Goal: Browse casually: Explore the website without a specific task or goal

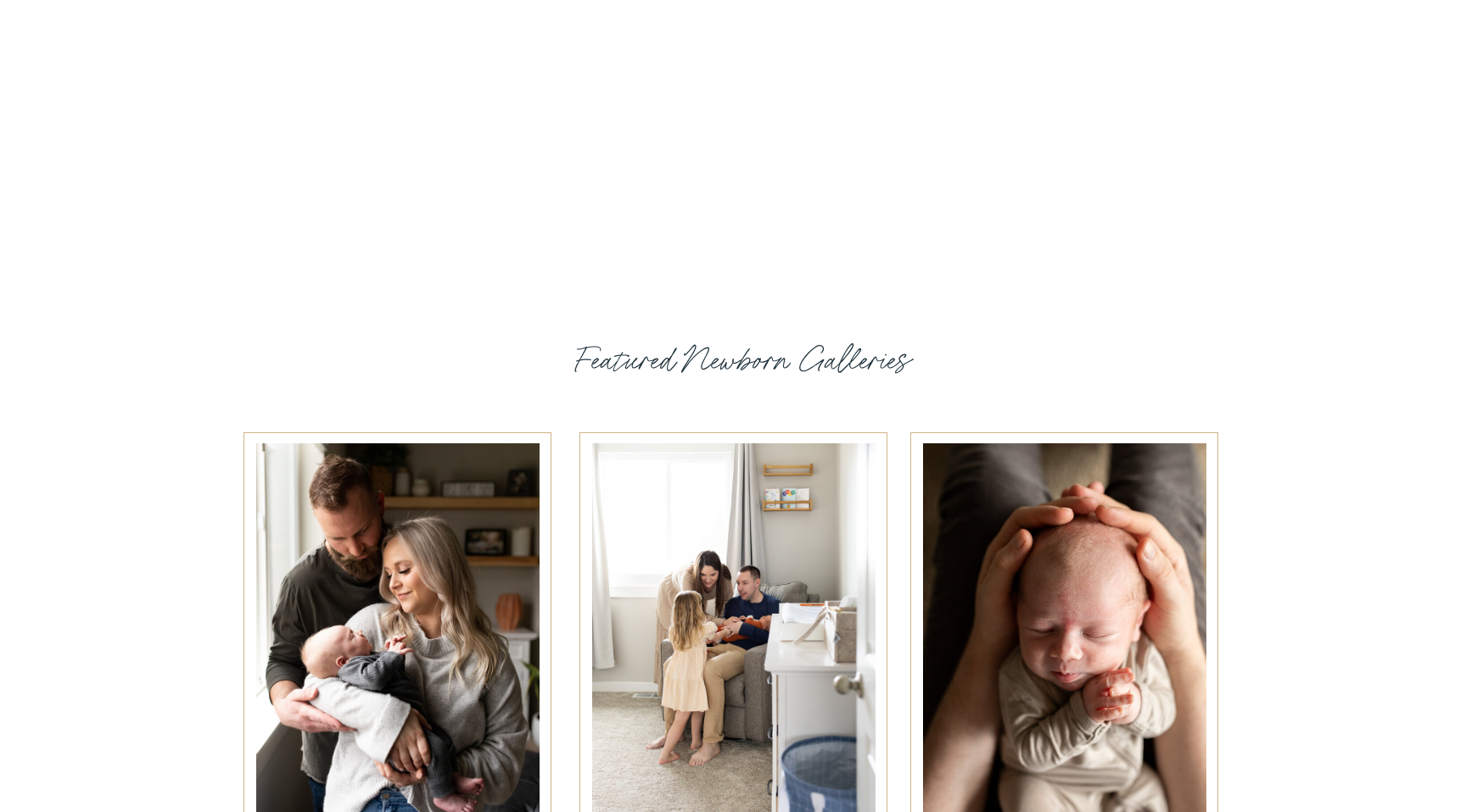
scroll to position [2577, 0]
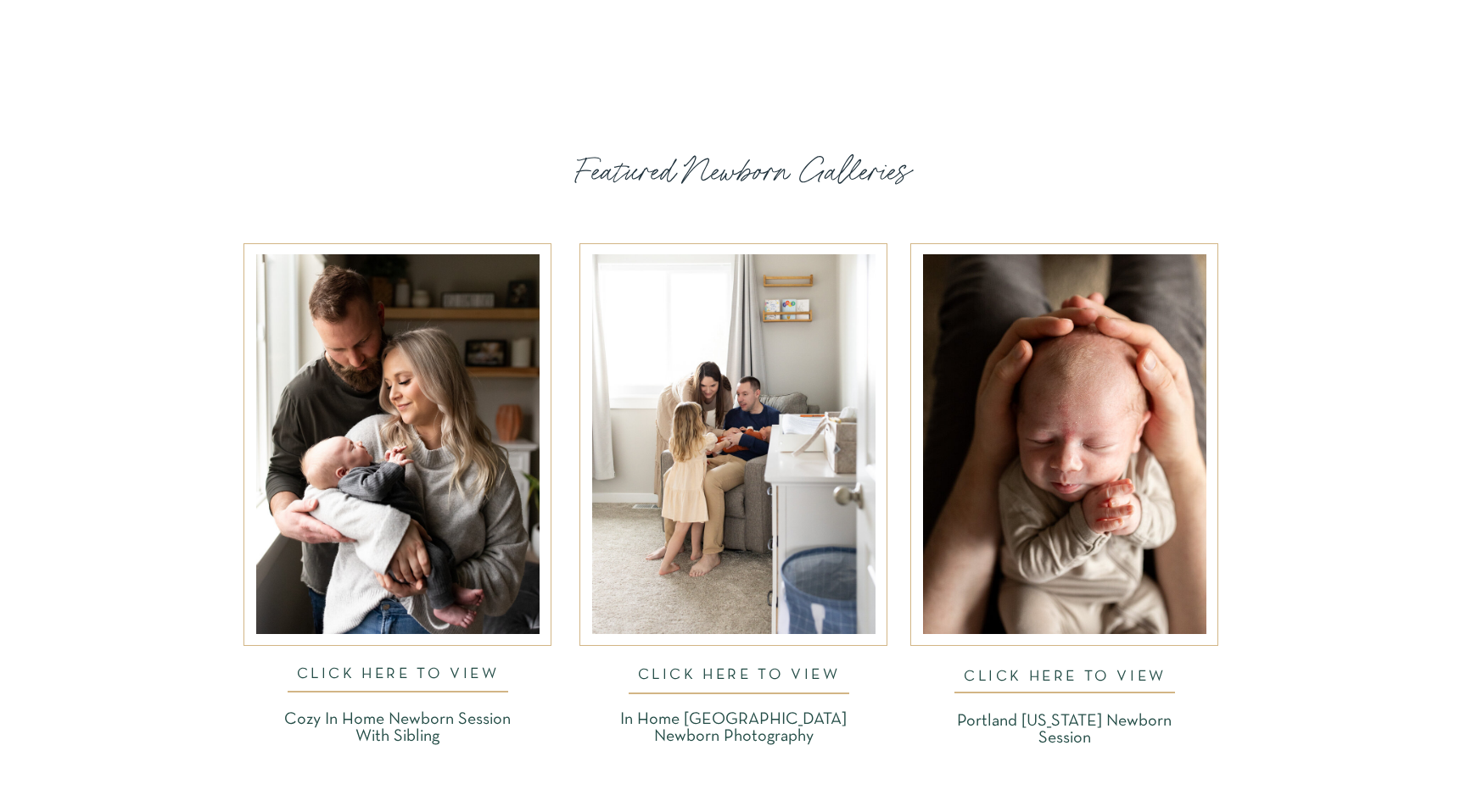
click at [1121, 413] on div at bounding box center [1064, 445] width 284 height 380
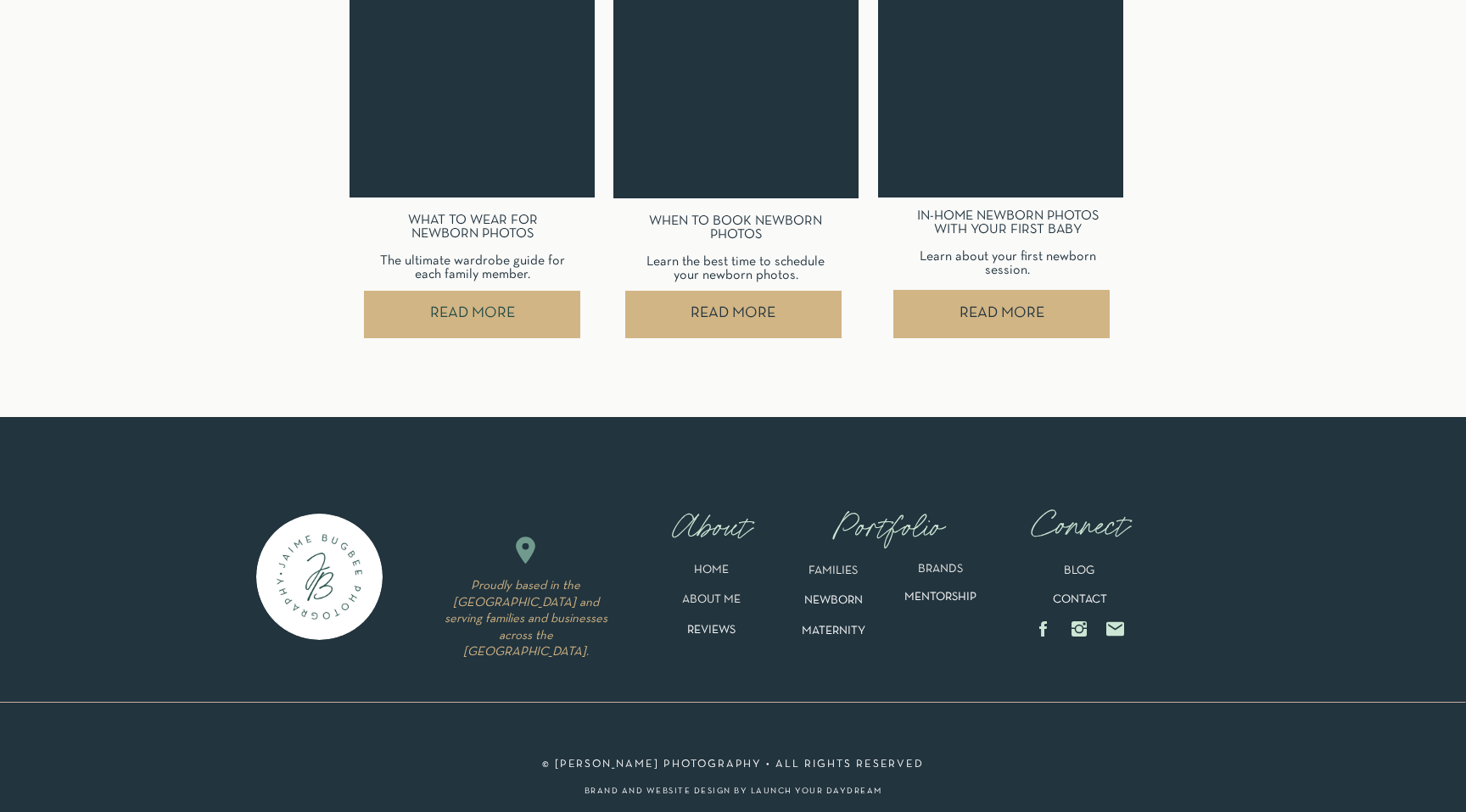
scroll to position [6184, 0]
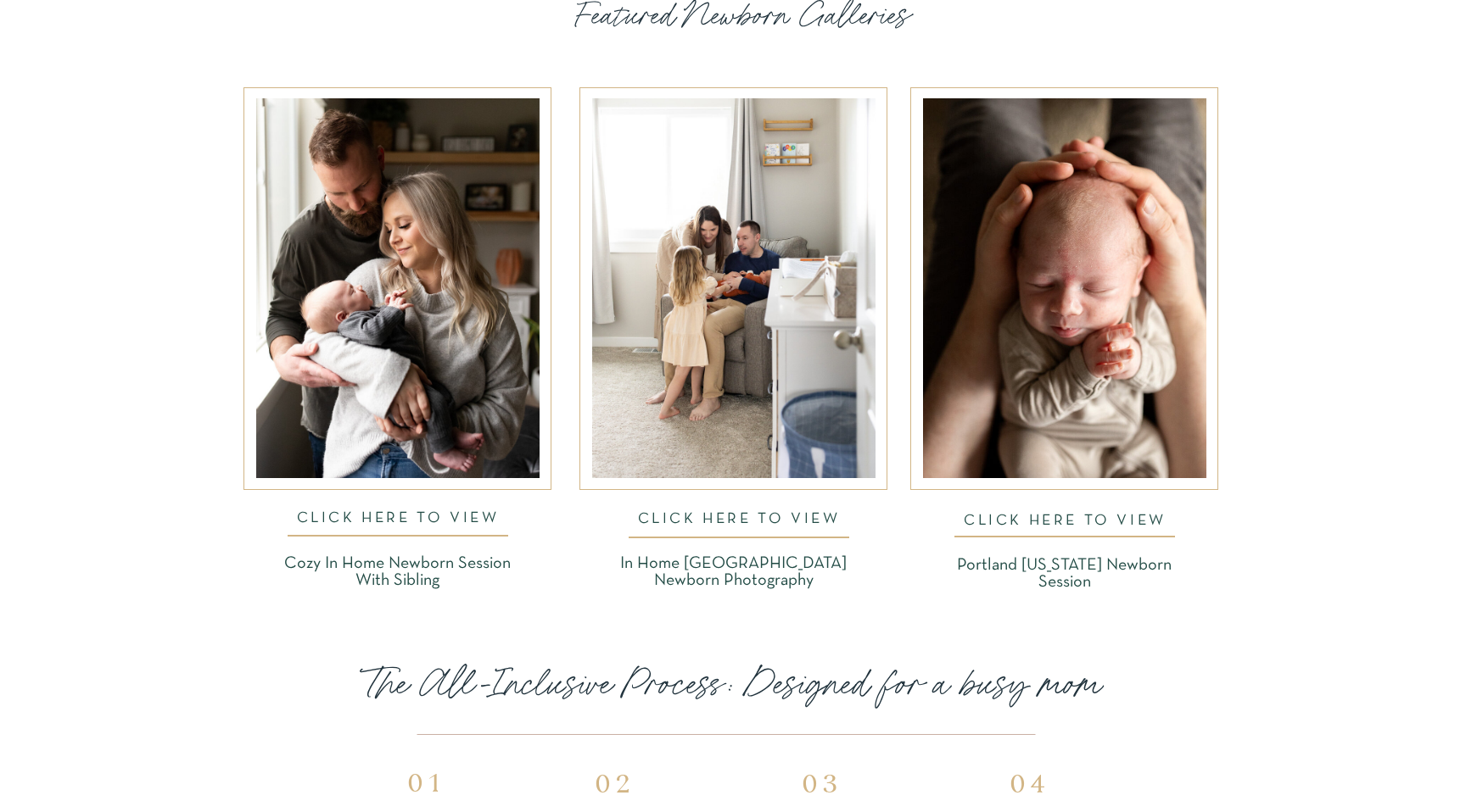
scroll to position [2732, 0]
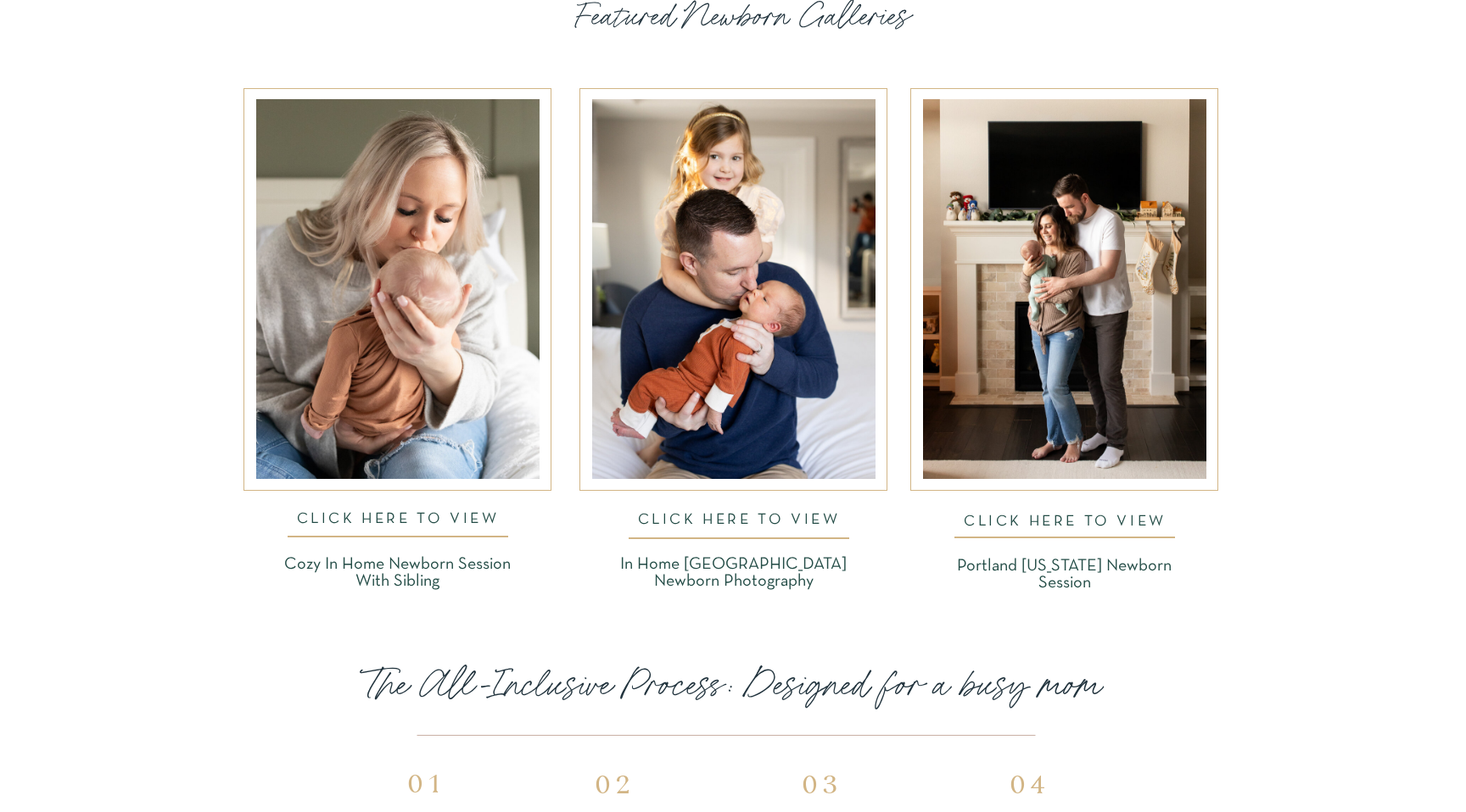
click at [427, 433] on div at bounding box center [398, 290] width 284 height 380
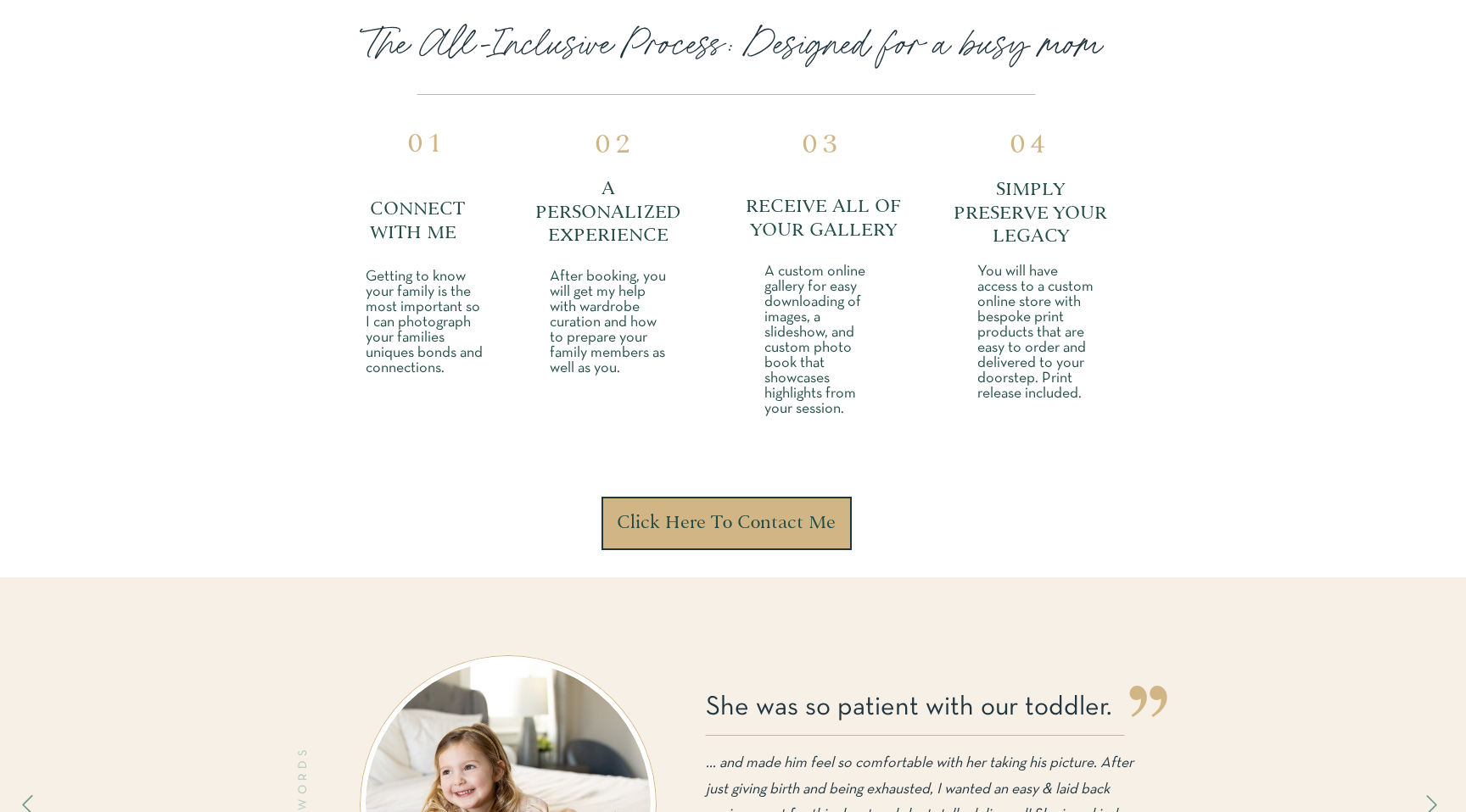
scroll to position [2693, 0]
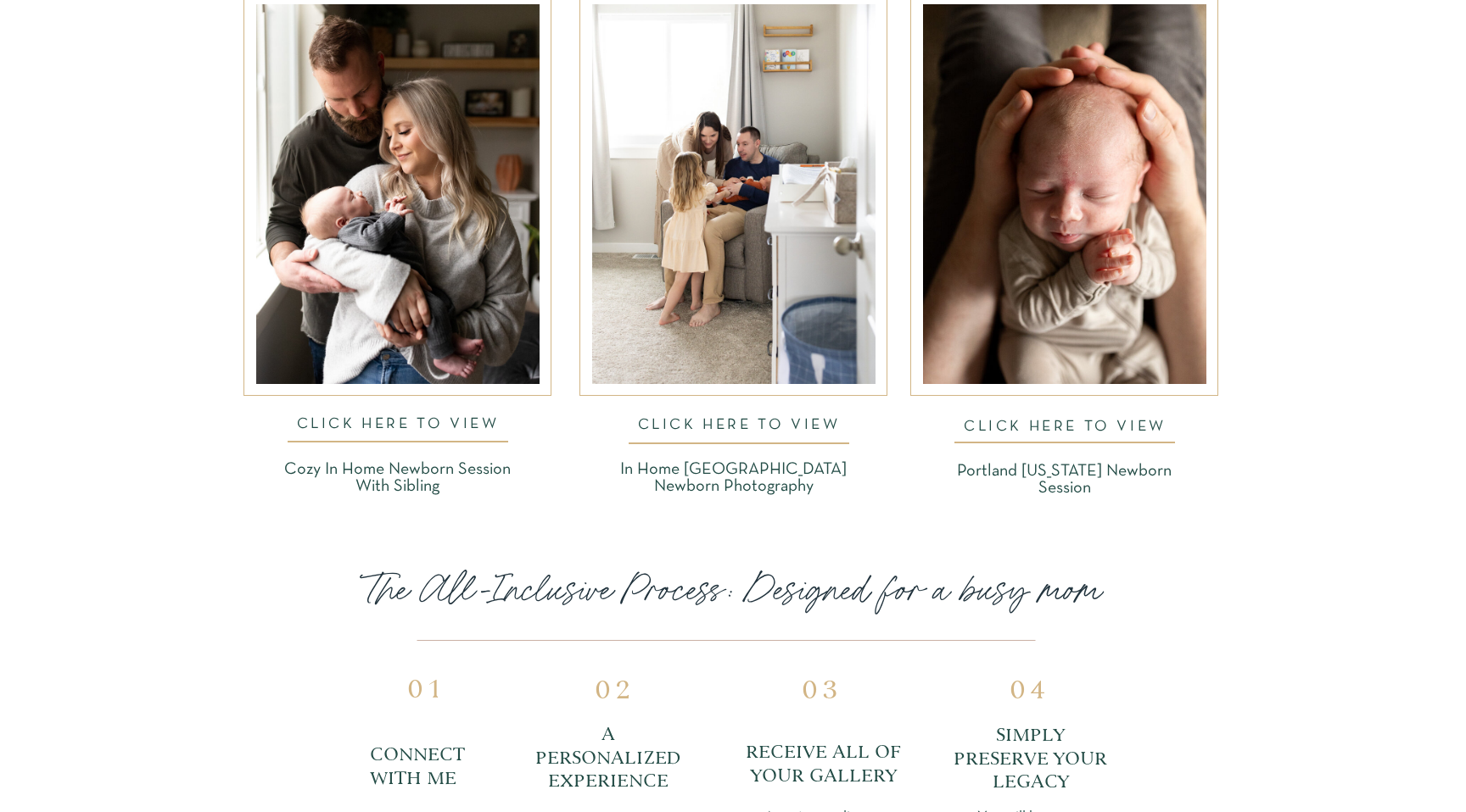
click at [783, 413] on nav "CLICK HERE TO VIEW" at bounding box center [738, 420] width 231 height 35
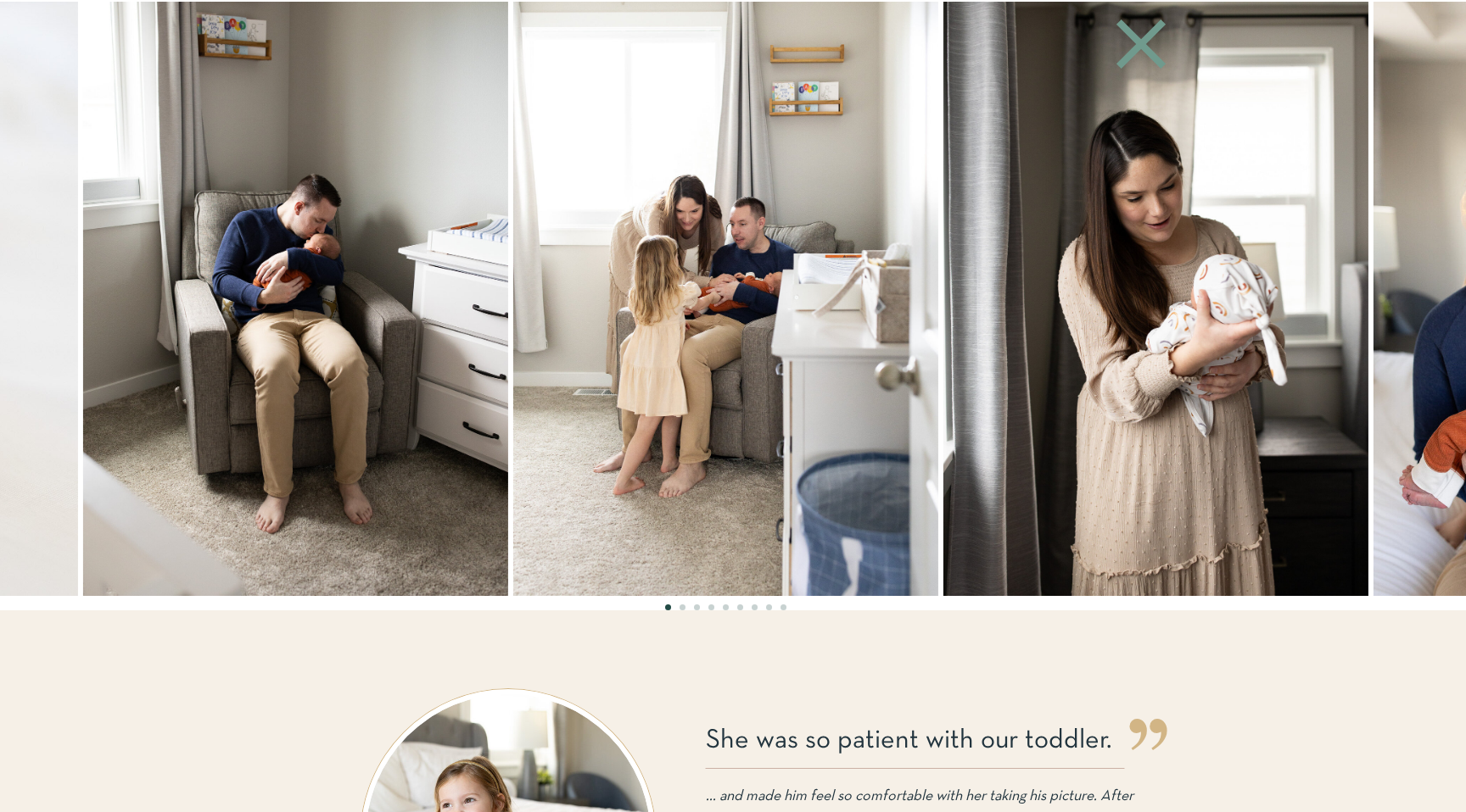
scroll to position [3951, 0]
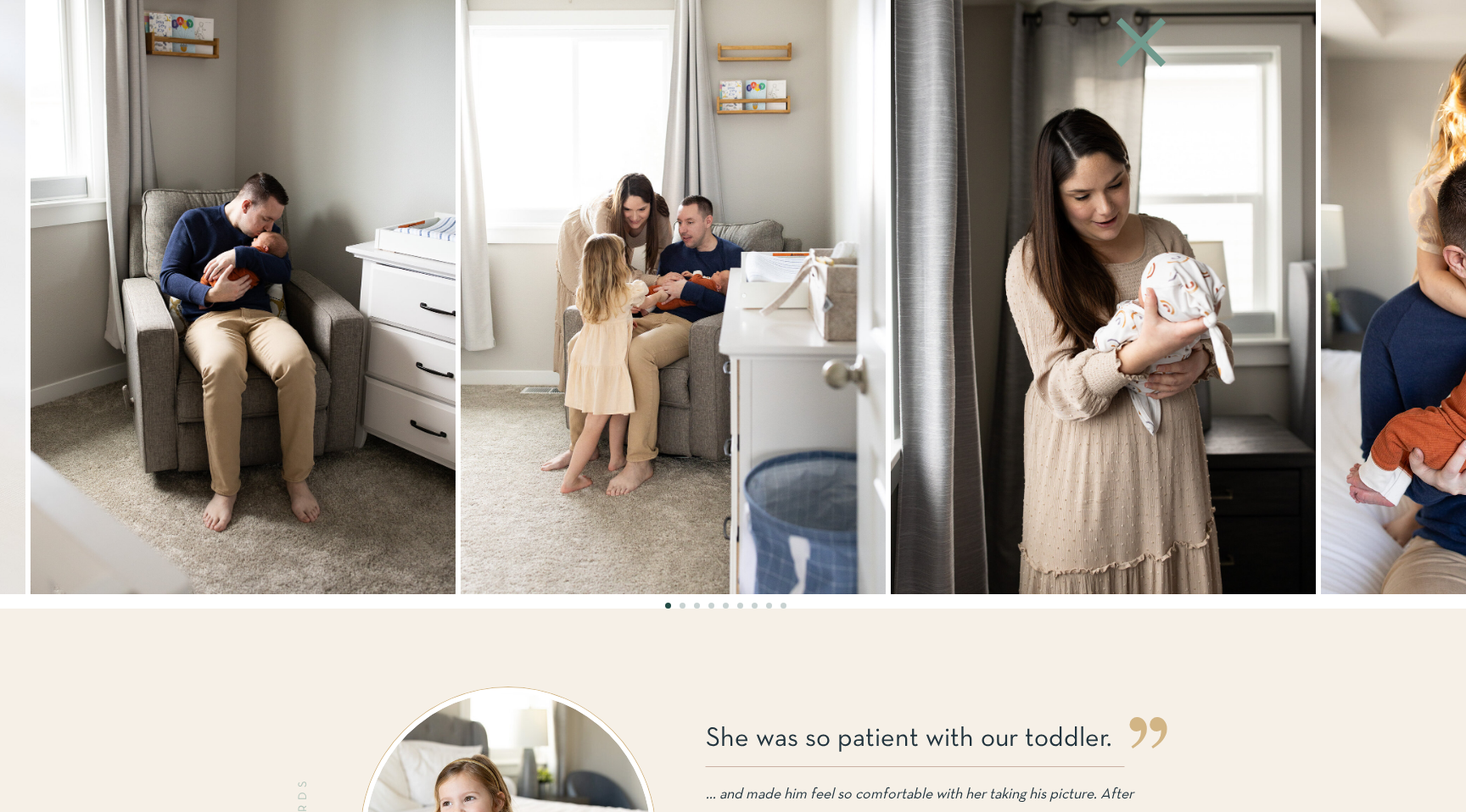
click at [558, 413] on img at bounding box center [673, 297] width 425 height 595
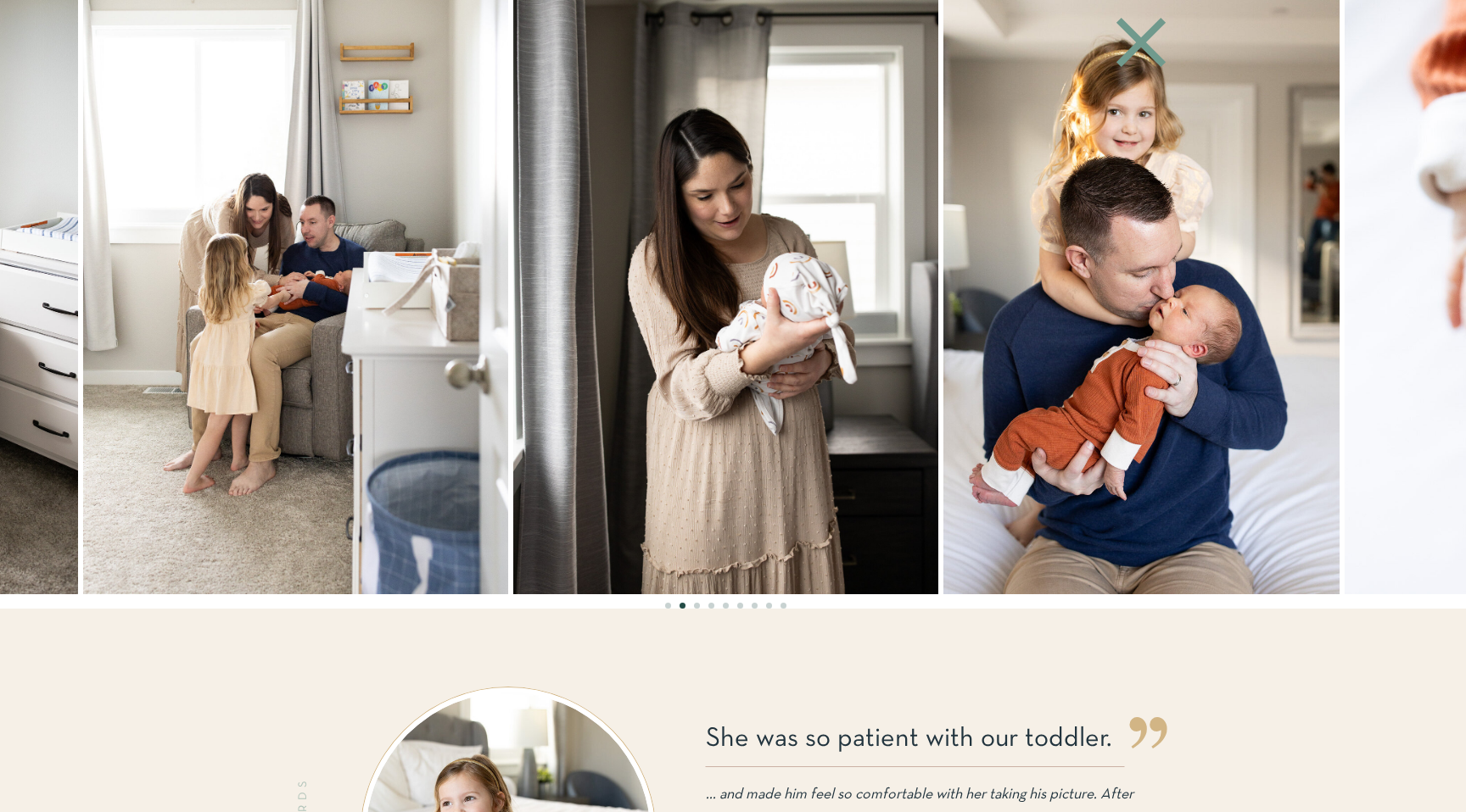
click at [714, 396] on img at bounding box center [726, 297] width 425 height 595
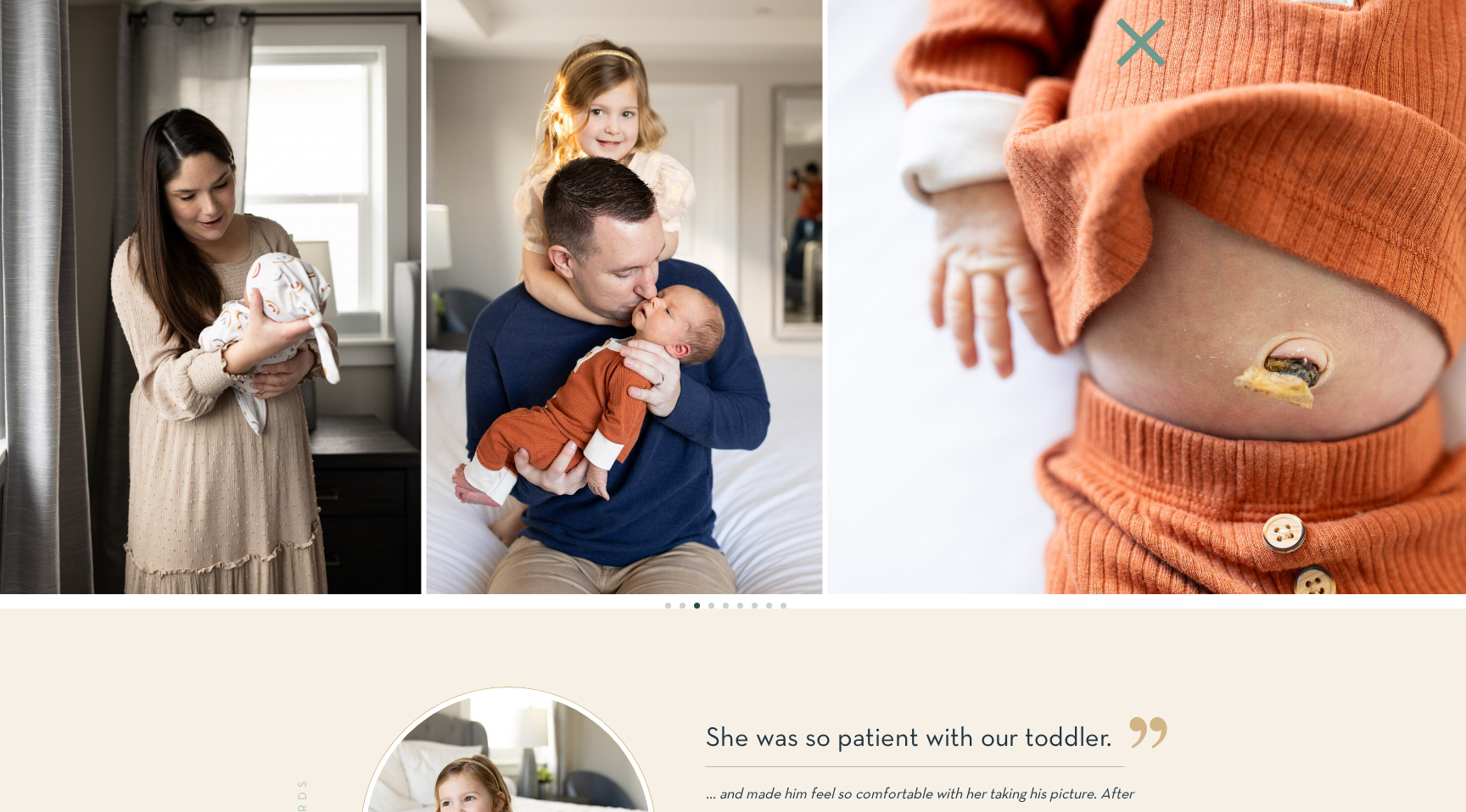
click at [655, 393] on img at bounding box center [624, 297] width 396 height 595
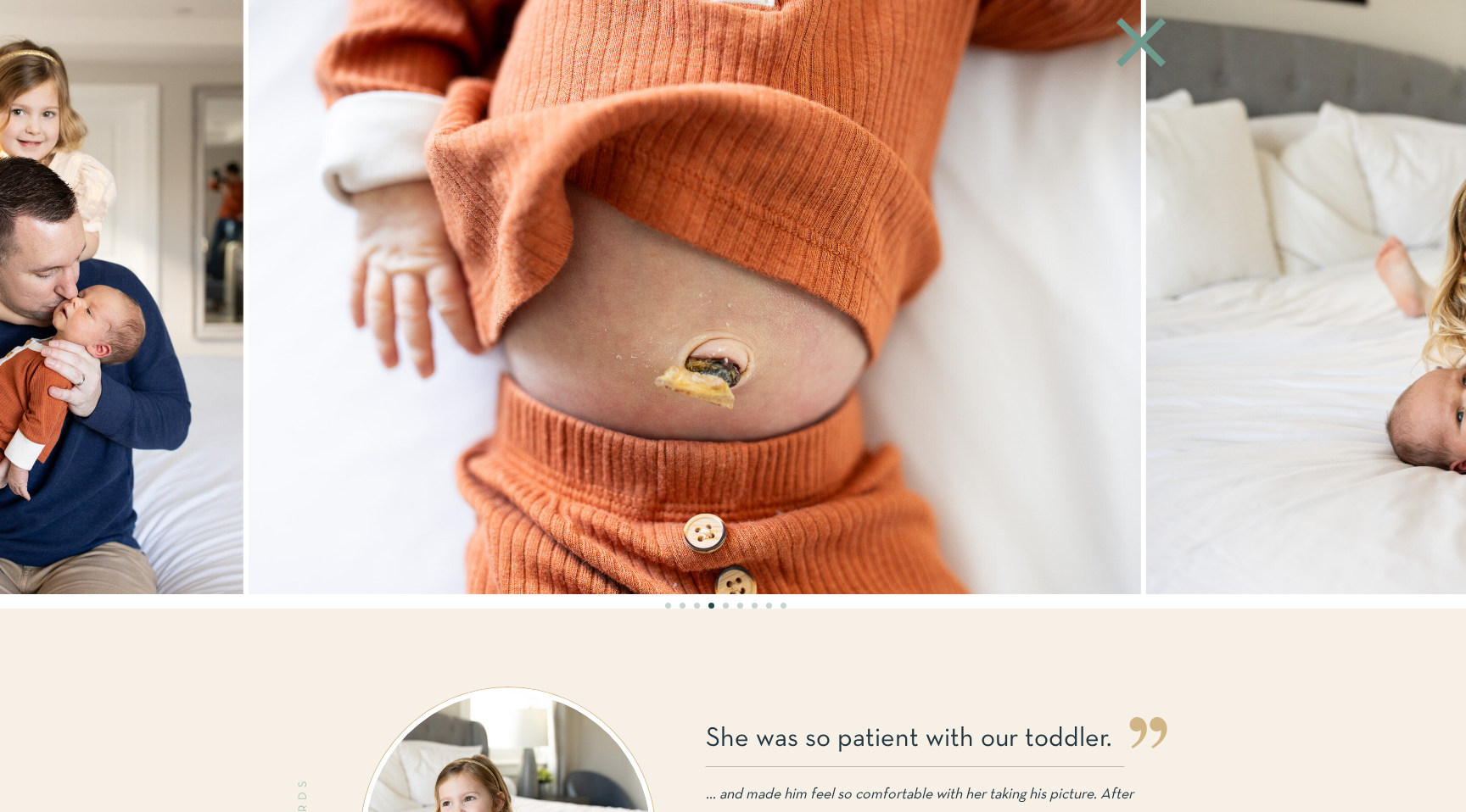
click at [523, 400] on img at bounding box center [694, 297] width 892 height 595
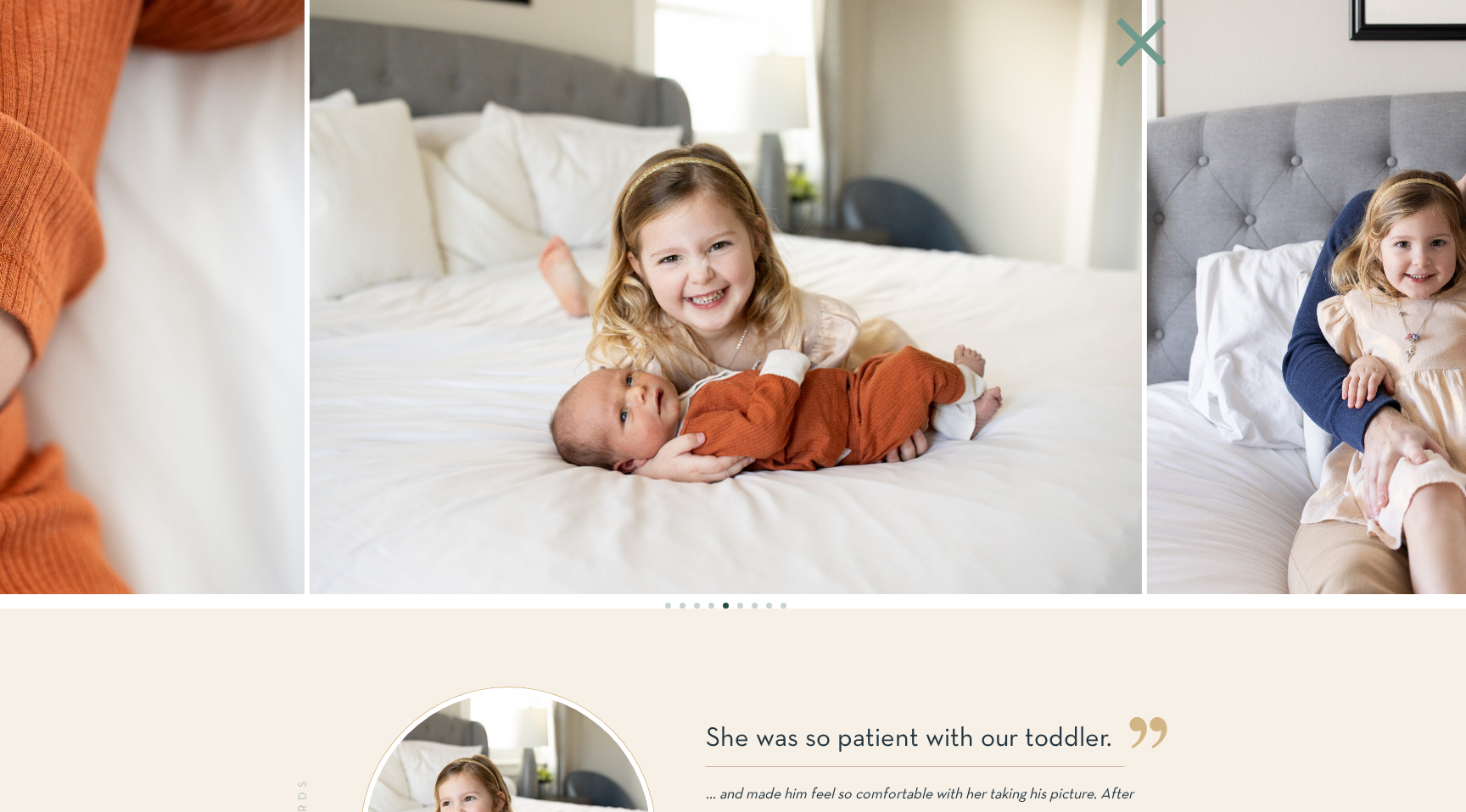
click at [693, 464] on img at bounding box center [725, 297] width 832 height 595
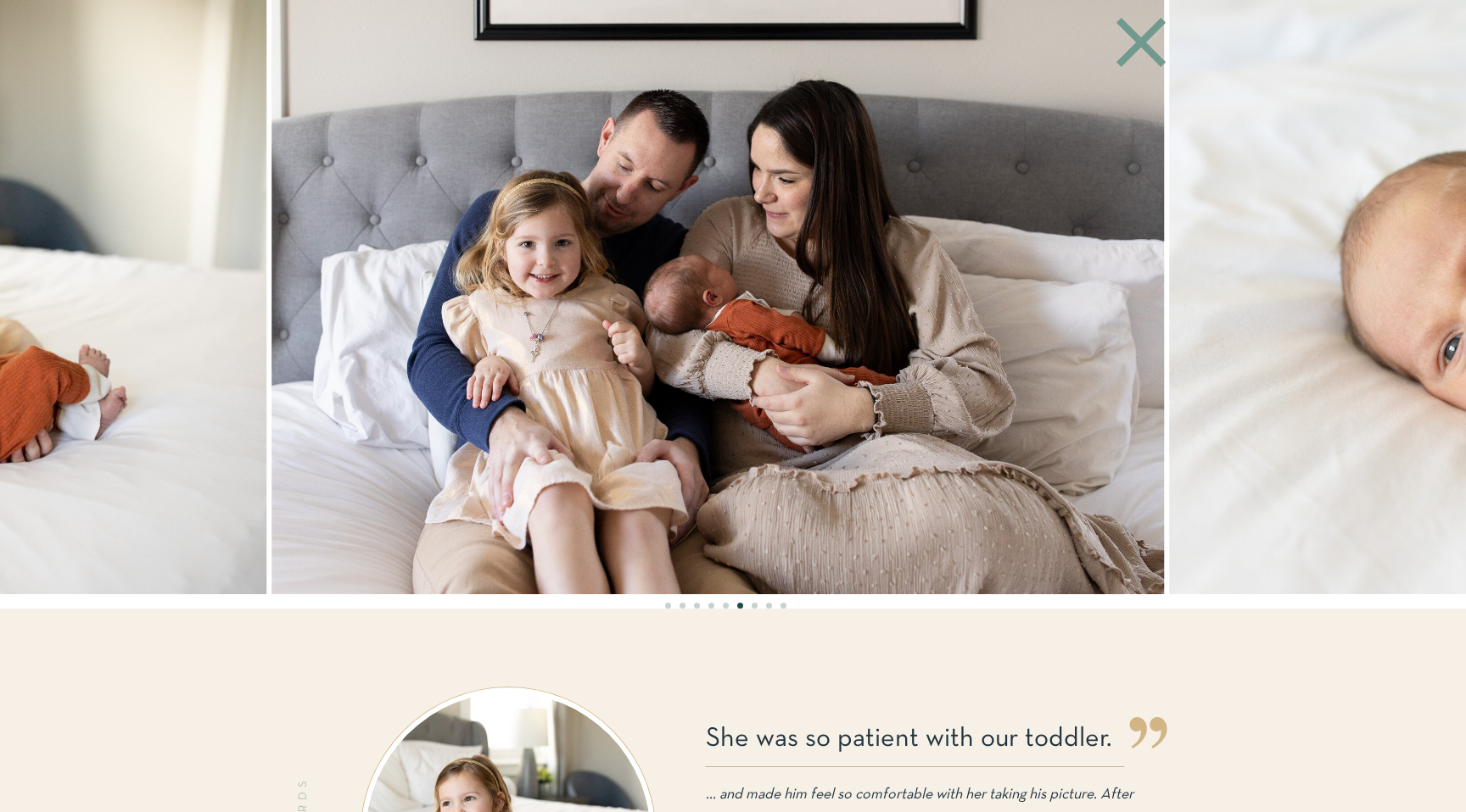
click at [794, 454] on img at bounding box center [717, 297] width 892 height 595
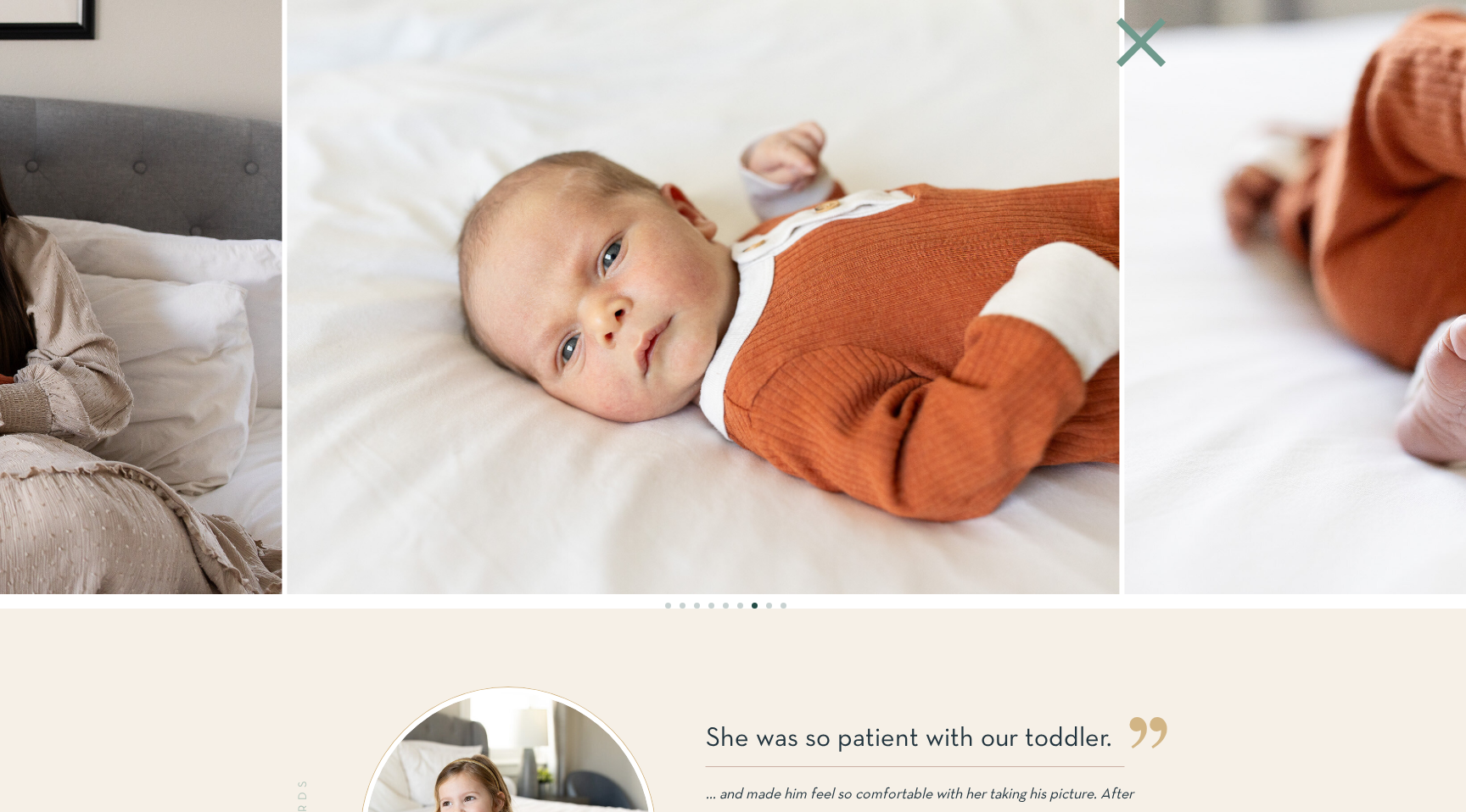
click at [621, 454] on img at bounding box center [702, 297] width 832 height 595
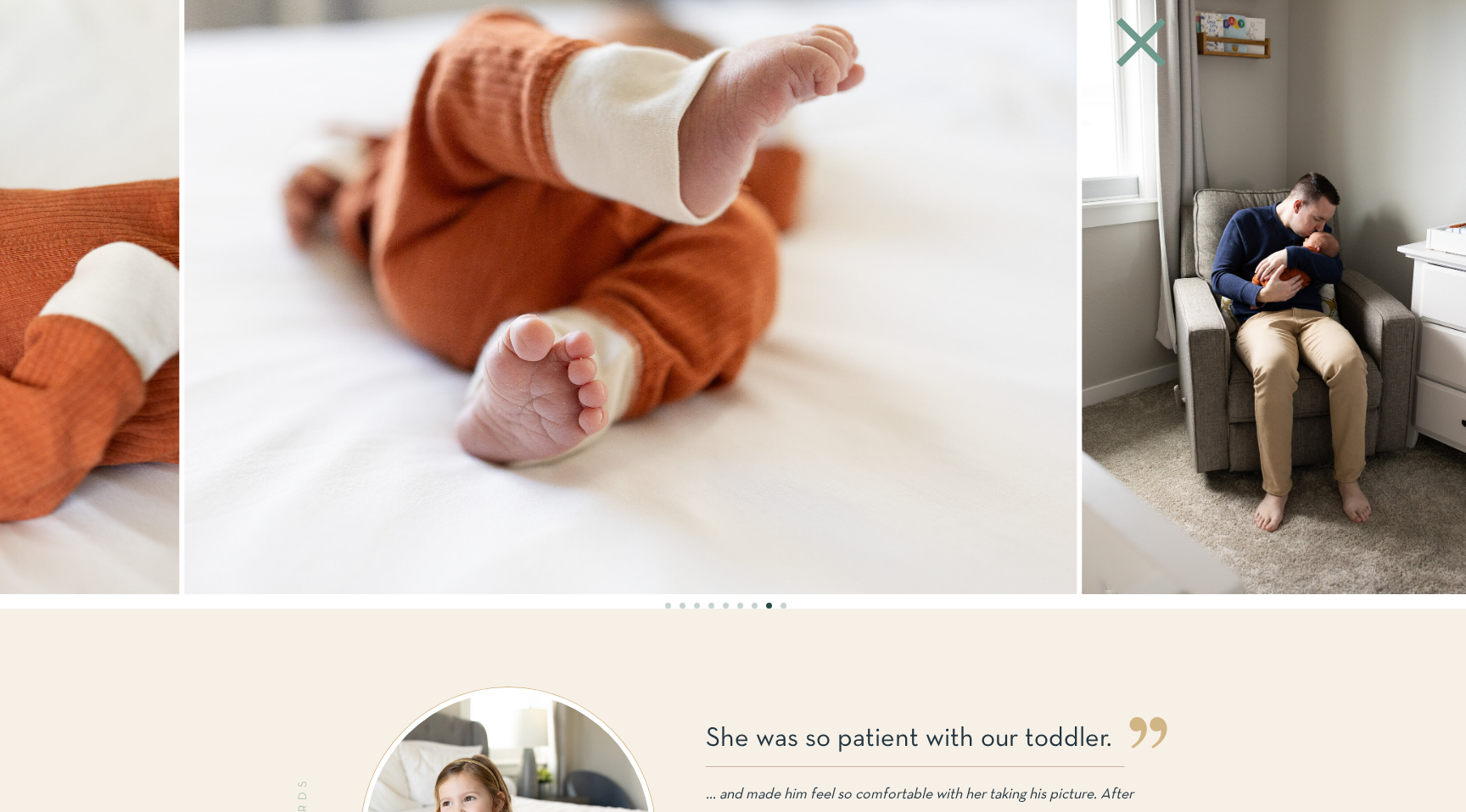
click at [427, 455] on img at bounding box center [630, 297] width 892 height 595
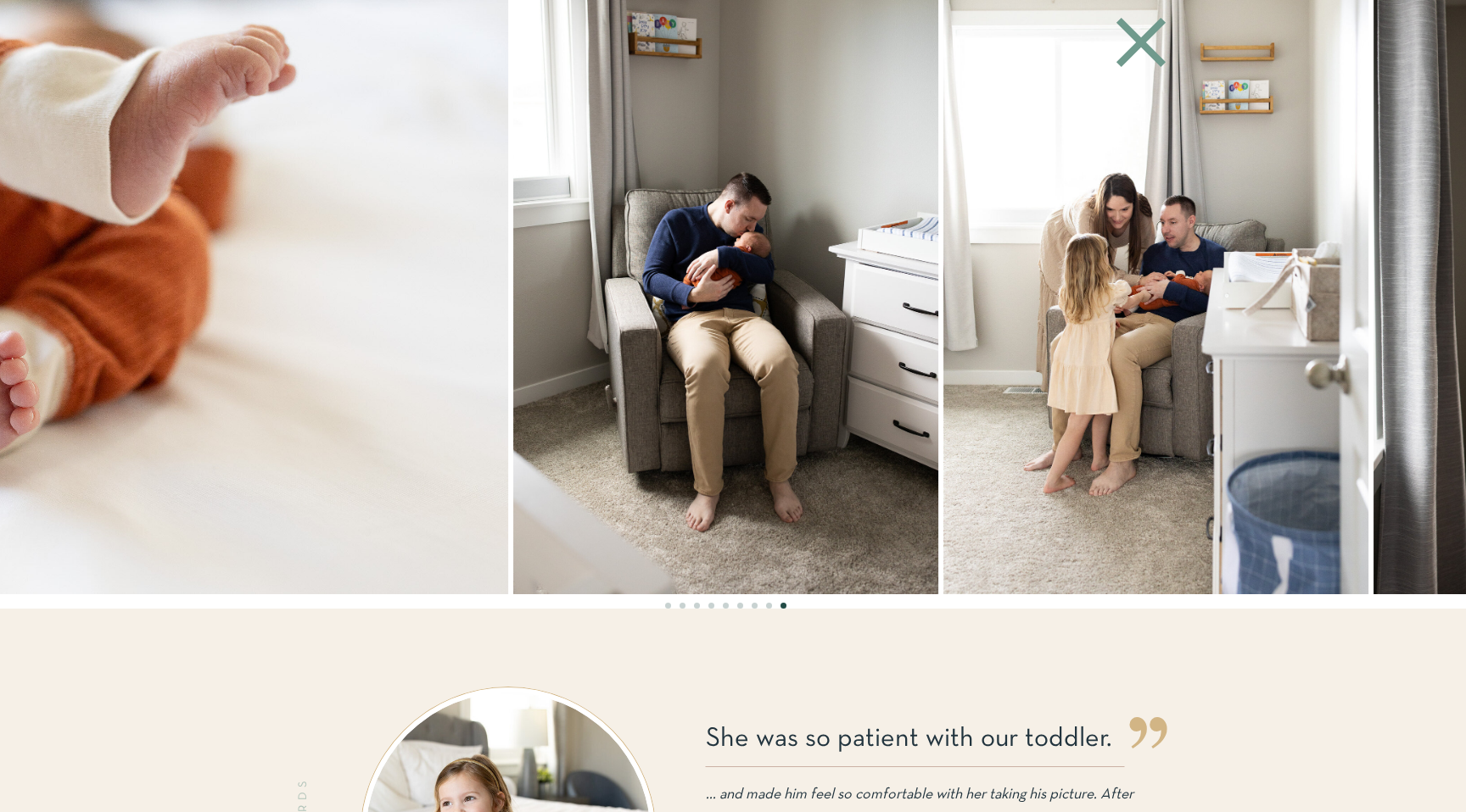
click at [677, 487] on img at bounding box center [726, 297] width 425 height 595
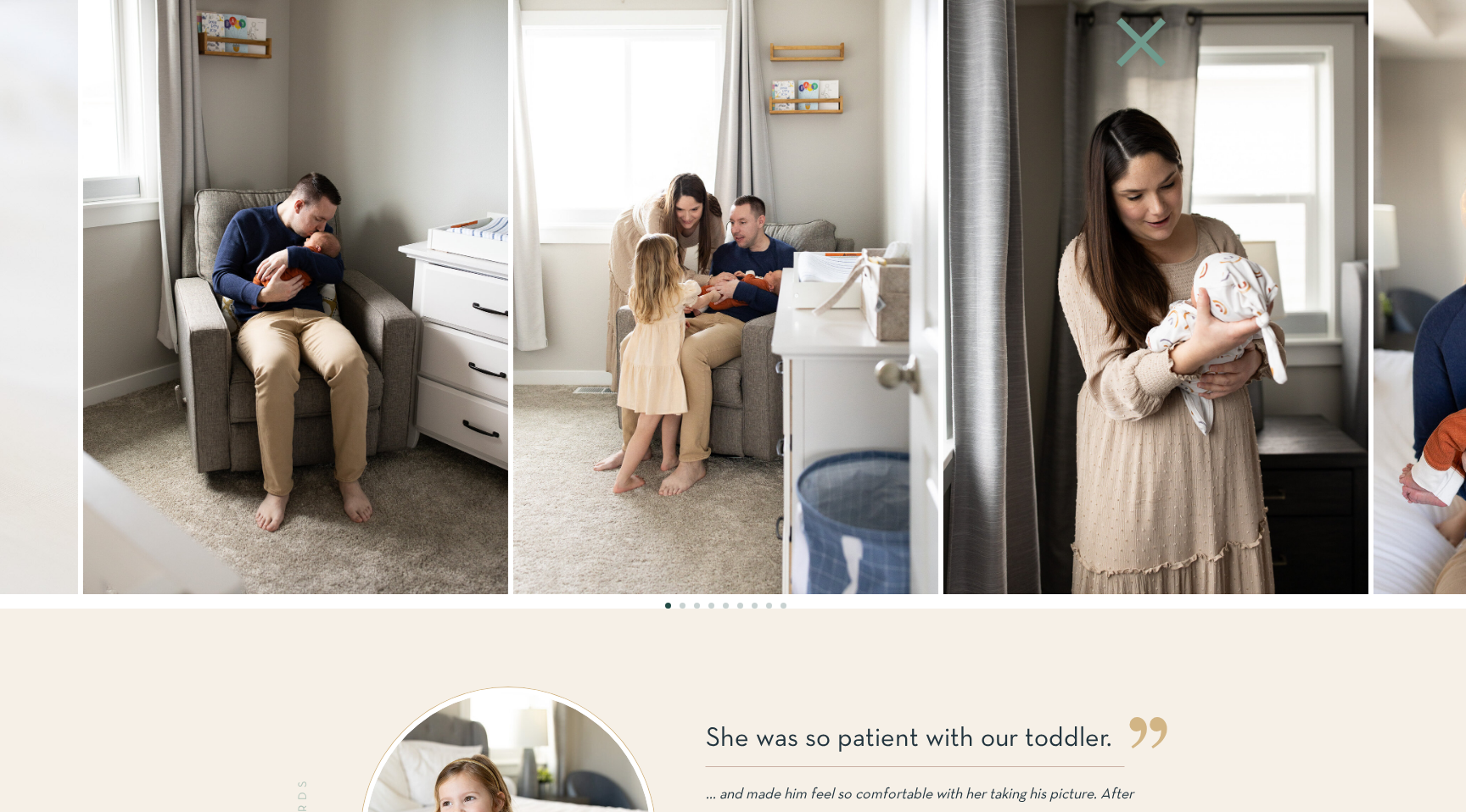
click at [1140, 51] on icon at bounding box center [1140, 42] width 85 height 85
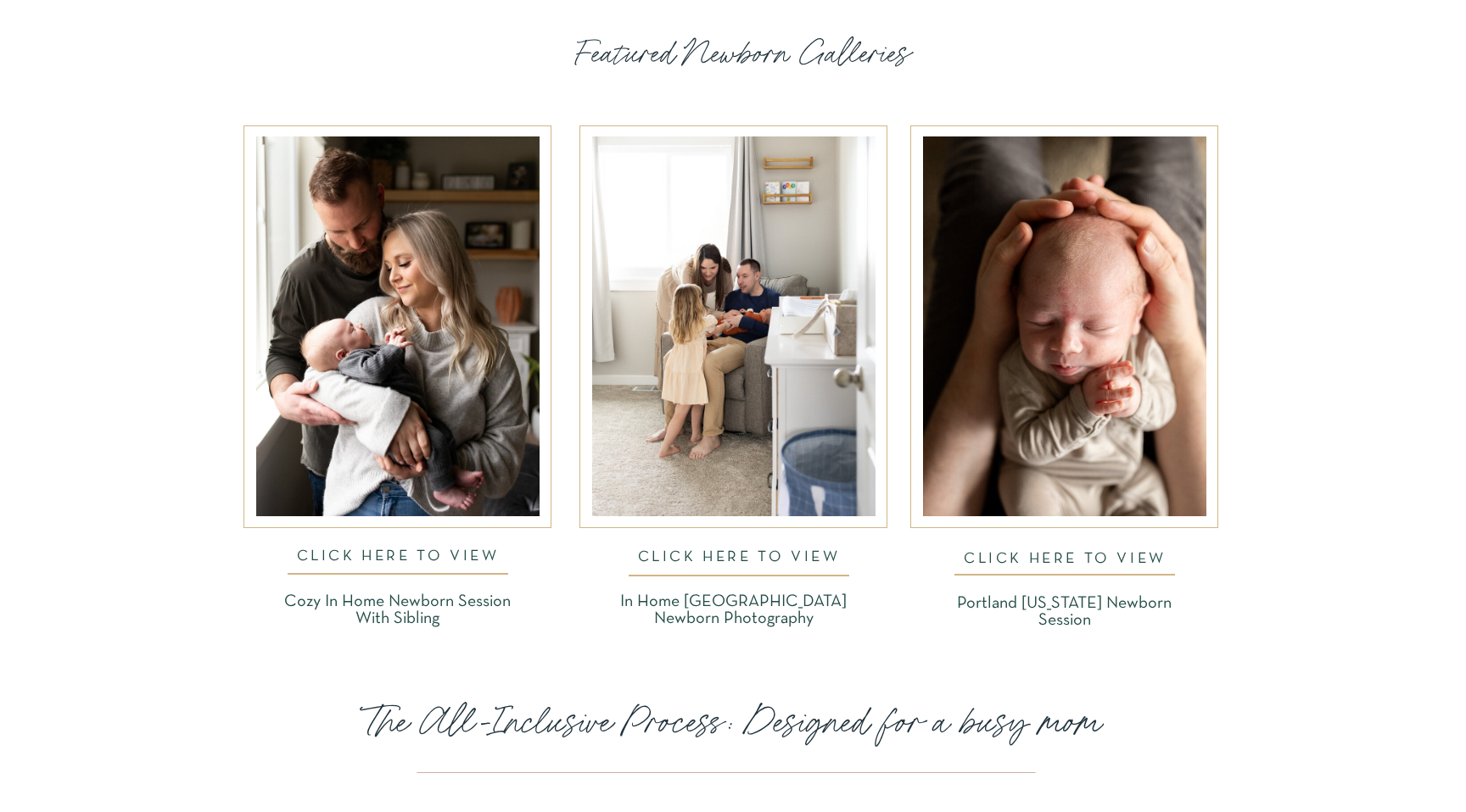
scroll to position [2693, 0]
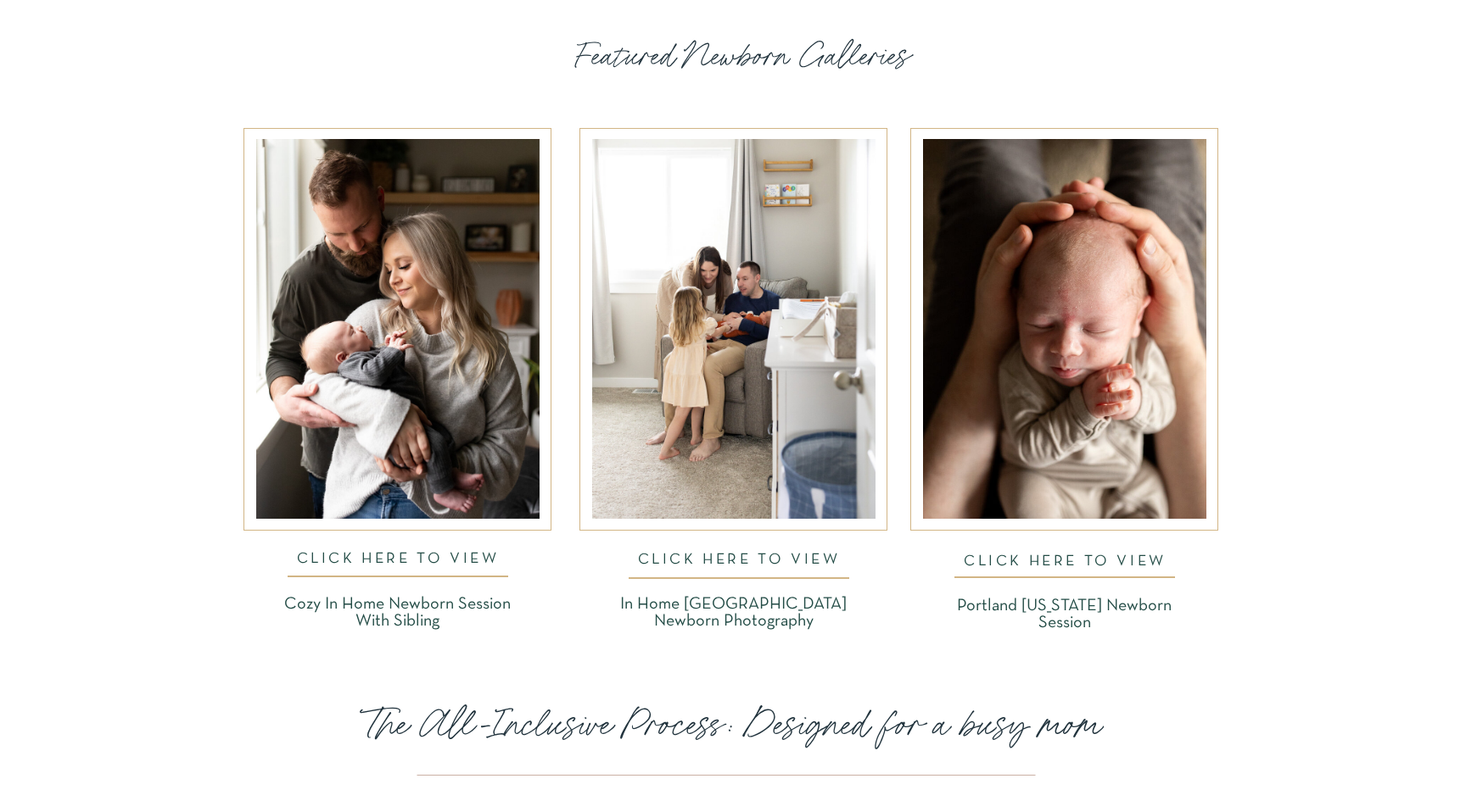
click at [1054, 333] on div at bounding box center [1064, 329] width 284 height 380
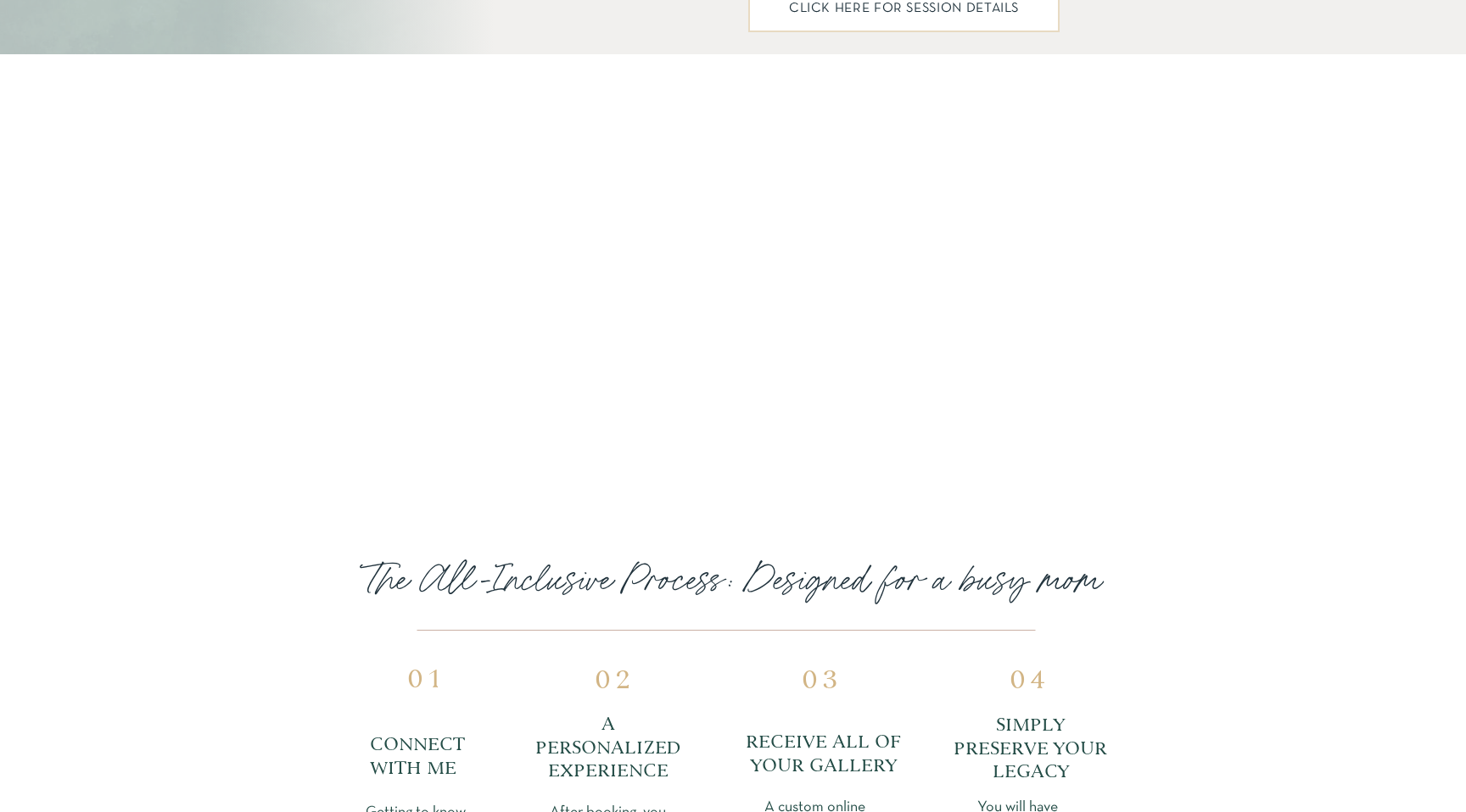
scroll to position [2160, 0]
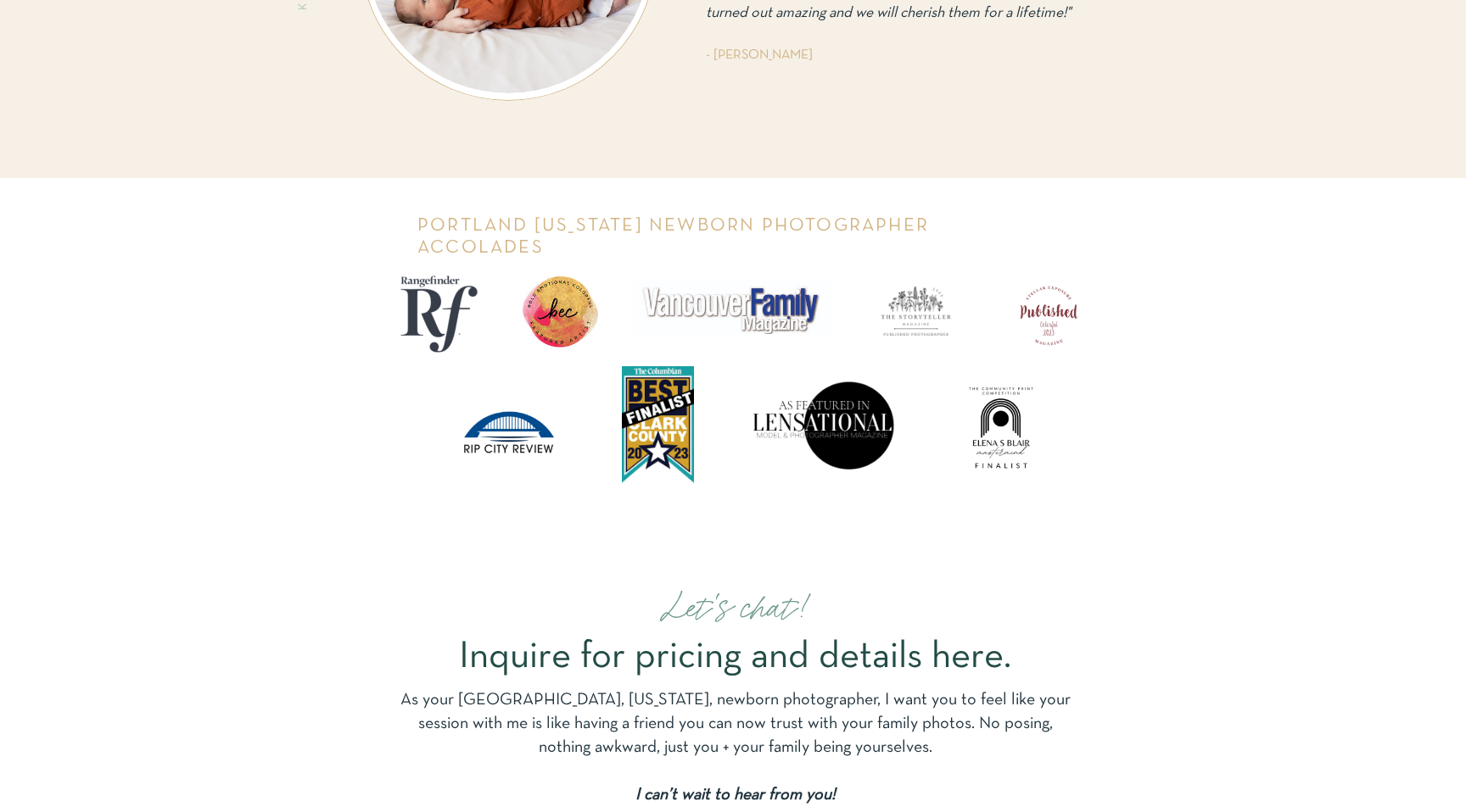
scroll to position [3993, 0]
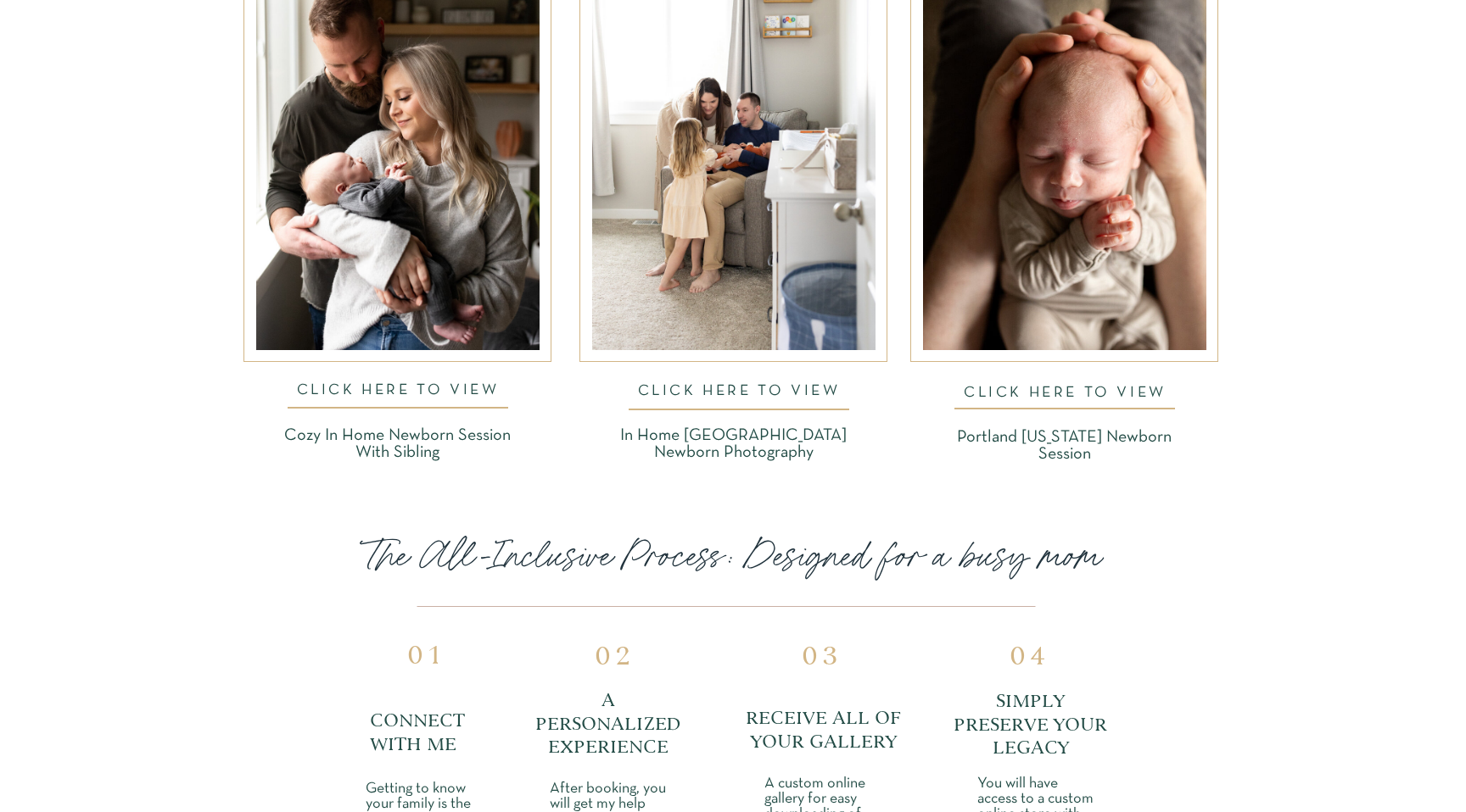
scroll to position [2771, 0]
